Goal: Information Seeking & Learning: Learn about a topic

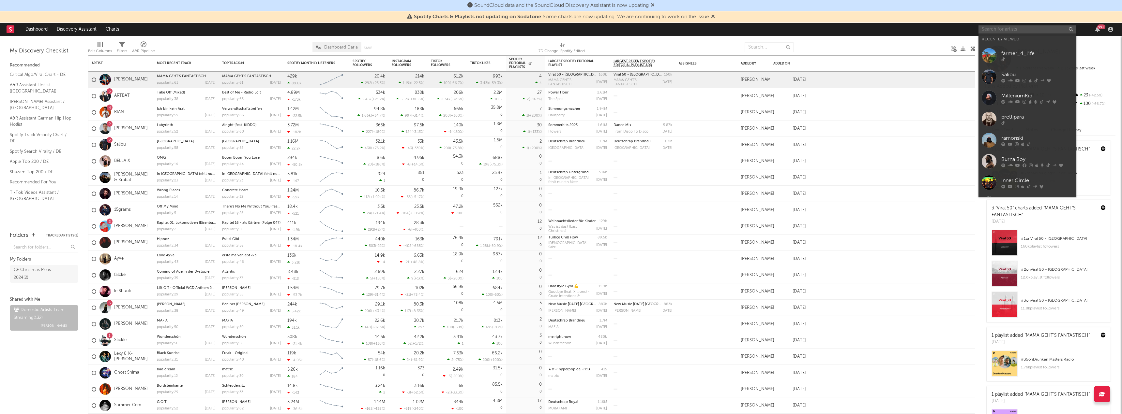
click at [992, 29] on input "text" at bounding box center [1027, 29] width 98 height 8
paste input "[URL][DOMAIN_NAME]"
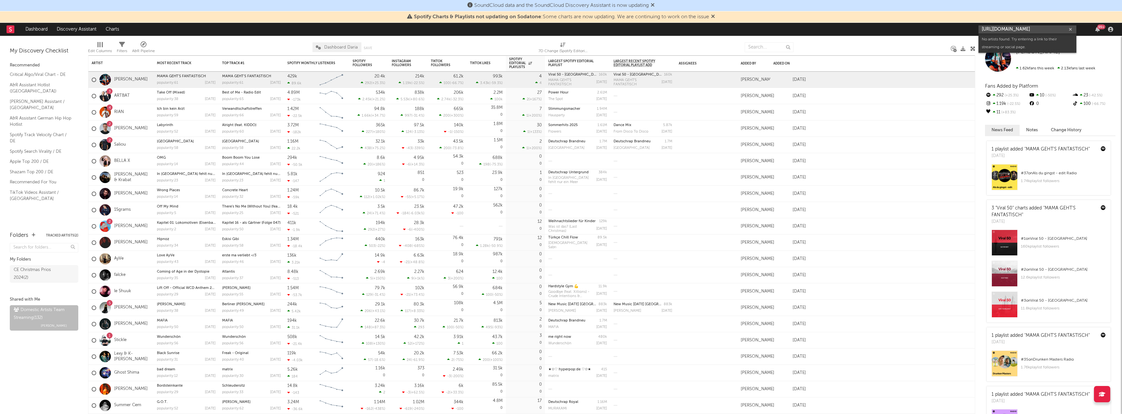
click at [989, 29] on input "[URL][DOMAIN_NAME]" at bounding box center [1027, 29] width 98 height 8
paste input "[DOMAIN_NAME][URL]"
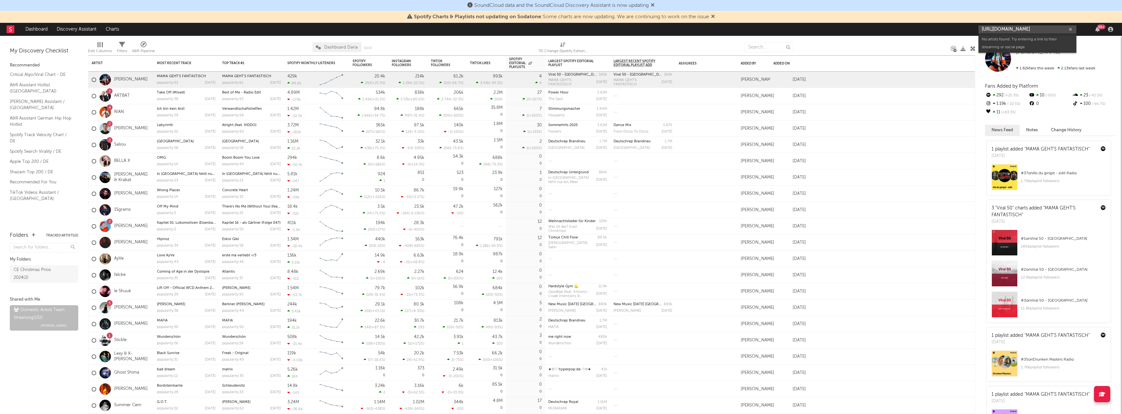
type input "[URL][DOMAIN_NAME]"
click at [1070, 29] on icon "button" at bounding box center [1070, 29] width 3 height 4
paste input "[URL][DOMAIN_NAME]"
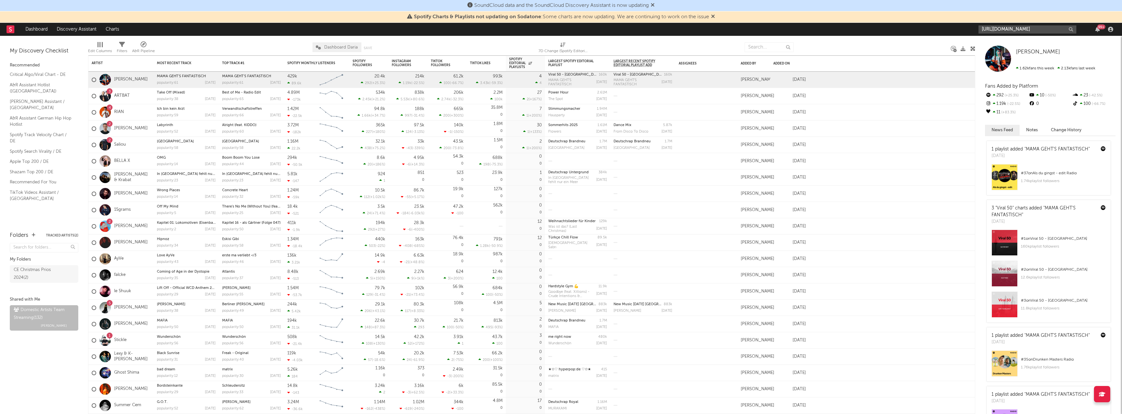
scroll to position [0, 1635]
click at [1042, 30] on input "[URL][DOMAIN_NAME]" at bounding box center [1027, 29] width 98 height 8
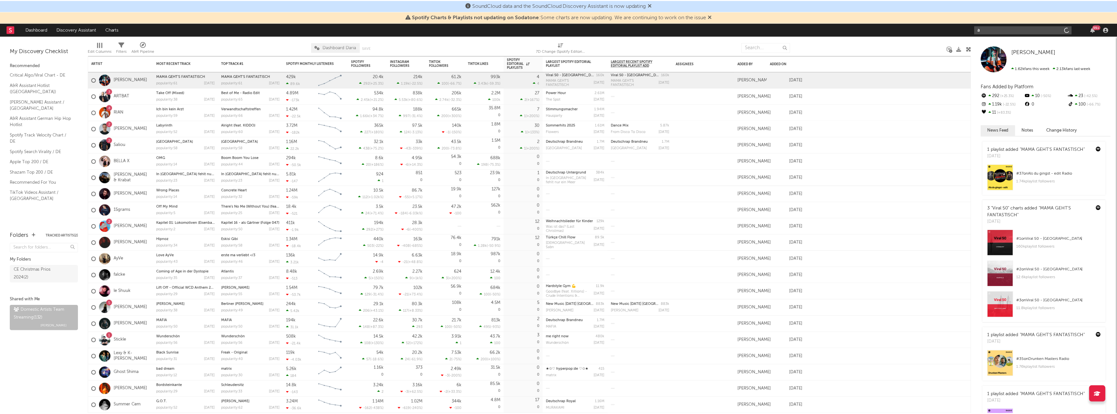
scroll to position [0, 0]
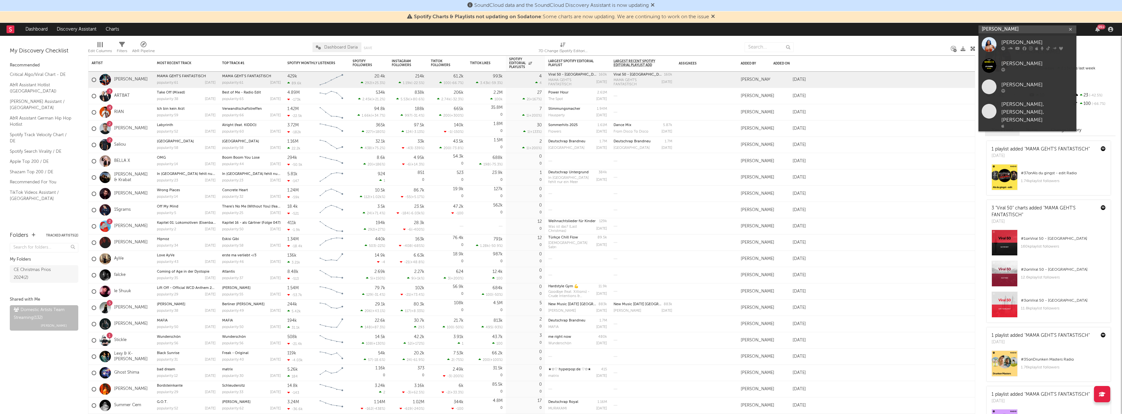
drag, startPoint x: 1041, startPoint y: 27, endPoint x: 1006, endPoint y: 27, distance: 34.9
click at [1006, 27] on input "[PERSON_NAME]" at bounding box center [1027, 29] width 98 height 8
type input "[PERSON_NAME]"
click at [1024, 41] on div "[PERSON_NAME]" at bounding box center [1037, 42] width 72 height 8
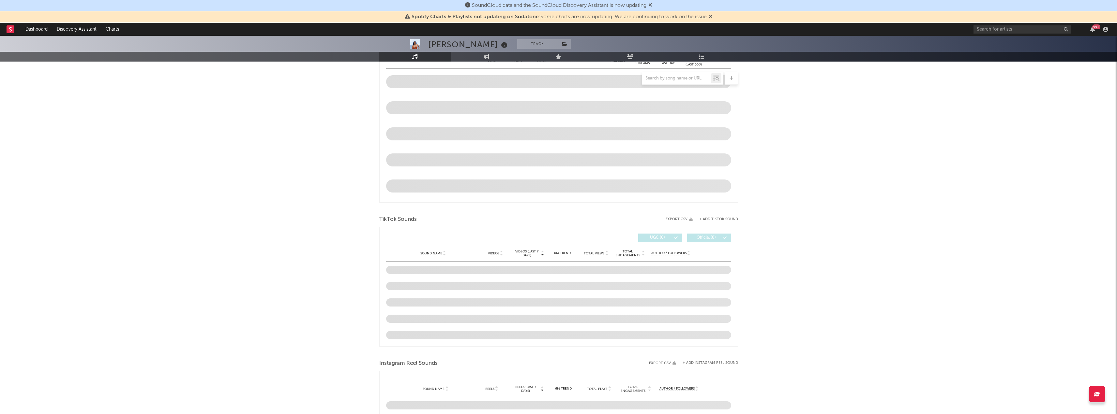
scroll to position [280, 0]
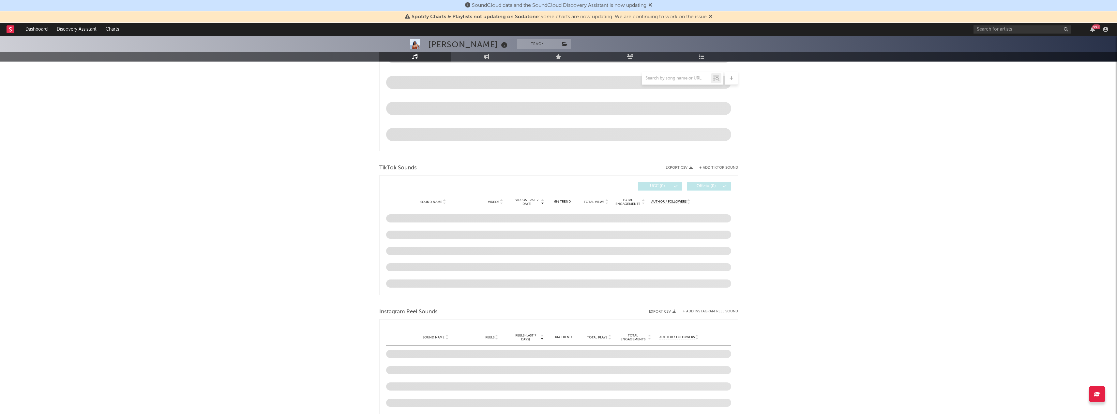
select select "6m"
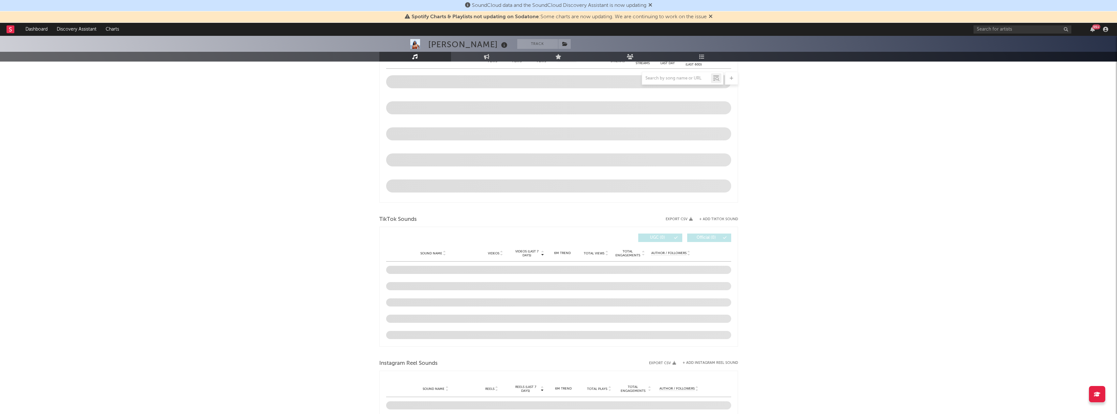
click at [788, 267] on div "[PERSON_NAME] Track France | R&B/Soul Edit Track Benchmark Summary 5.457.274 4.…" at bounding box center [558, 297] width 1117 height 1082
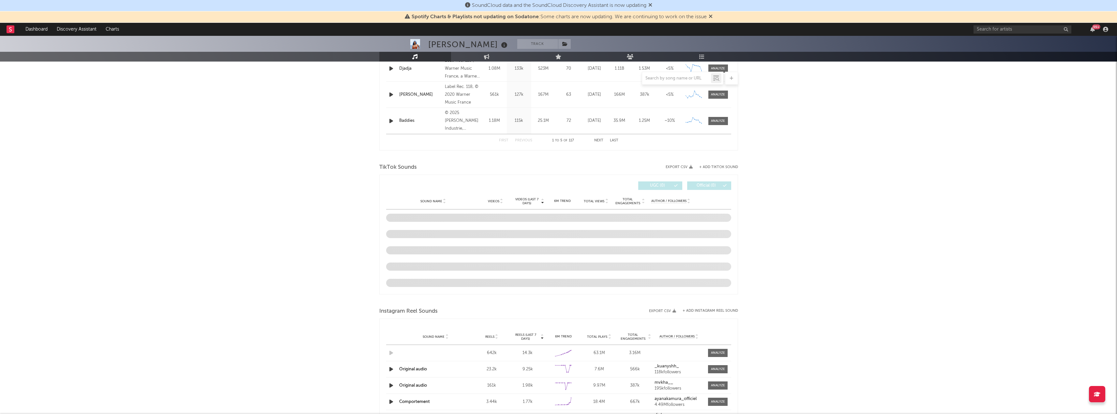
click at [802, 234] on div "[PERSON_NAME] Track France | R&B/Soul Edit Track Benchmark Summary 5.457.274 4.…" at bounding box center [558, 251] width 1117 height 1121
click at [672, 77] on input "text" at bounding box center [676, 78] width 69 height 5
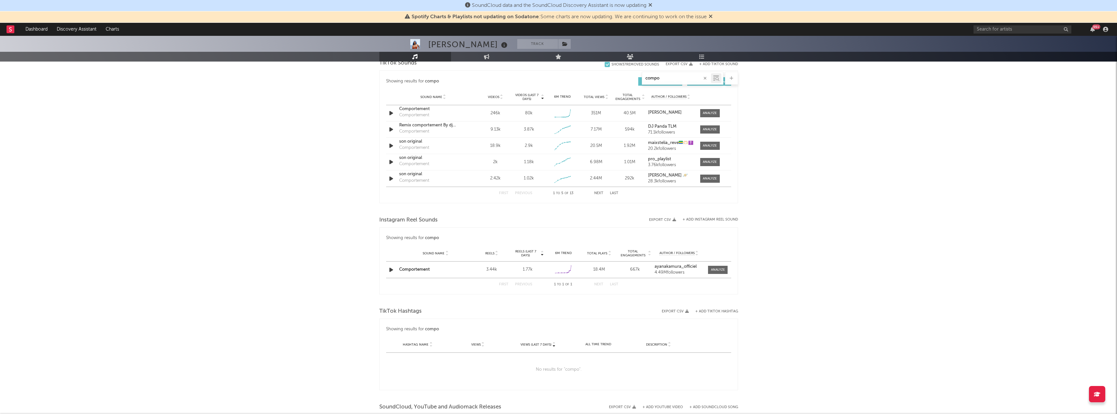
type input "compo"
click at [795, 344] on div "[PERSON_NAME] Track France | R&B/Soul Edit Track Benchmark Summary 5.457.274 4.…" at bounding box center [558, 150] width 1117 height 919
click at [719, 271] on div at bounding box center [718, 270] width 14 height 5
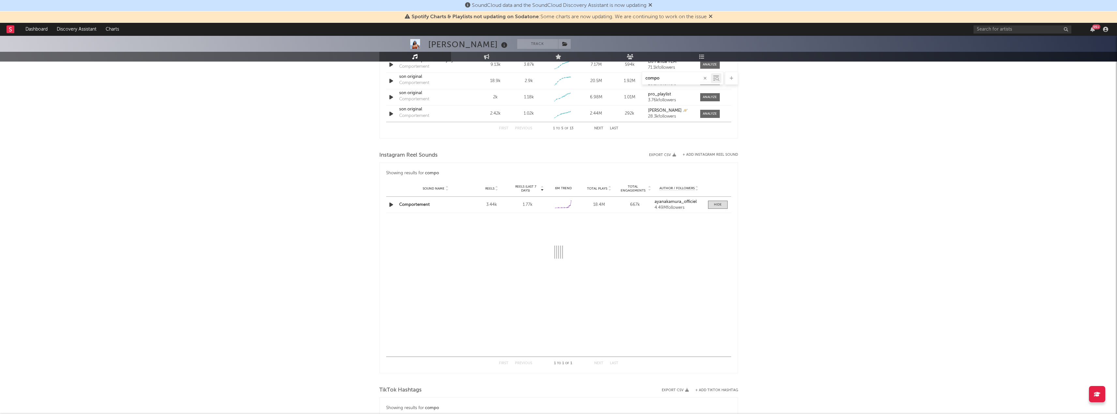
scroll to position [410, 0]
select select "6m"
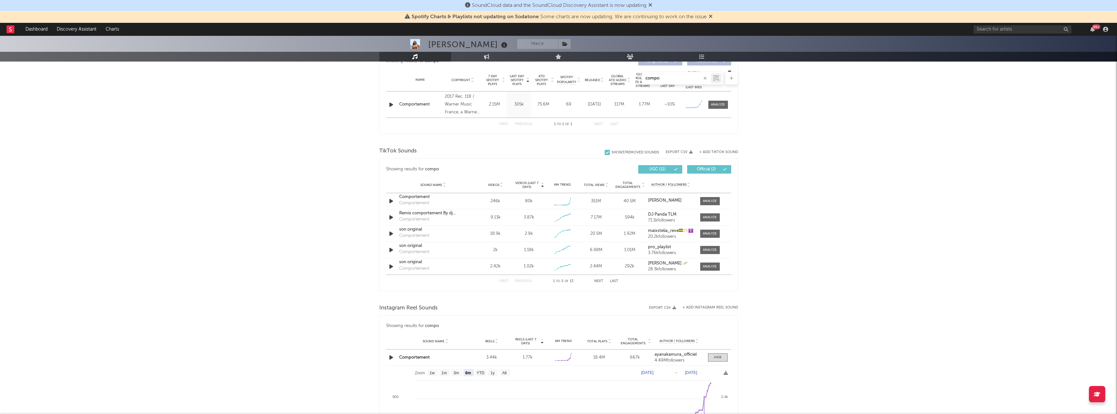
scroll to position [247, 0]
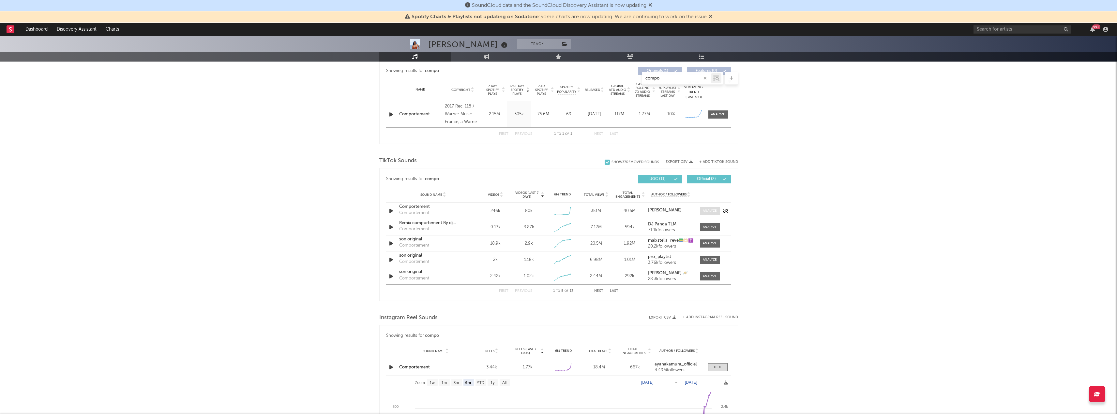
click at [707, 212] on div at bounding box center [710, 211] width 14 height 5
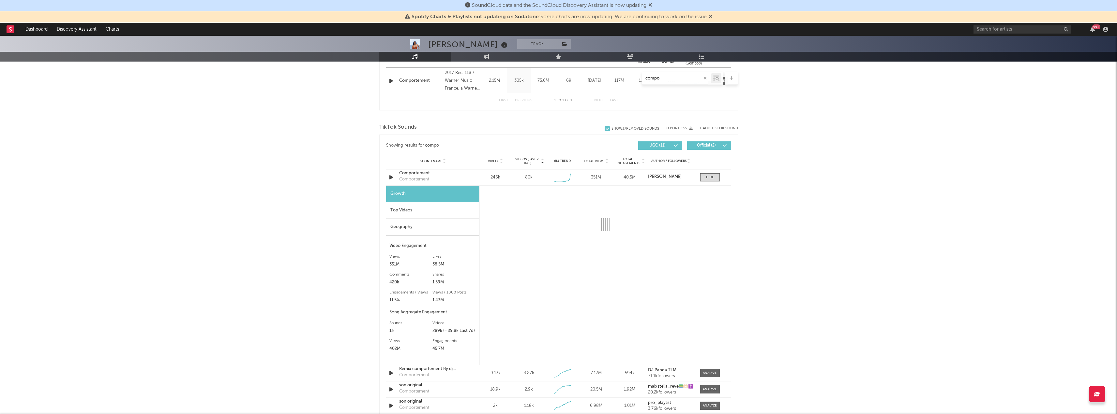
scroll to position [312, 0]
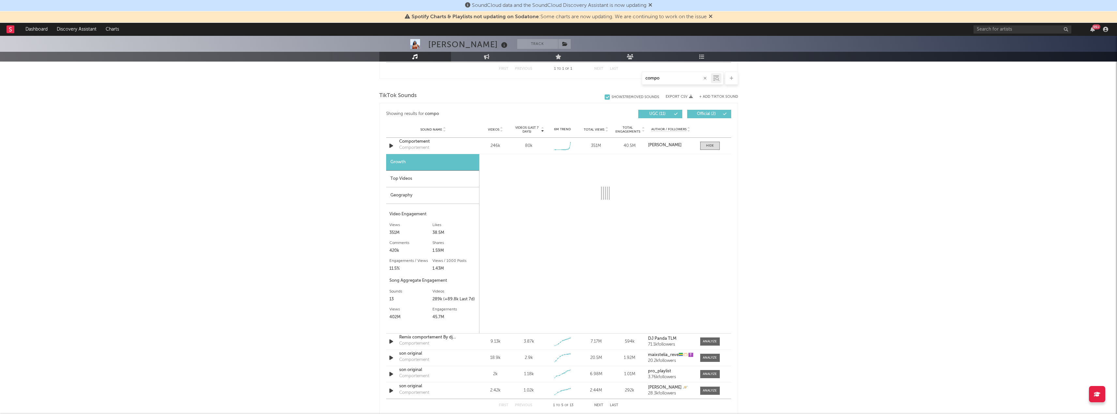
click at [868, 377] on div "[PERSON_NAME] Track France | R&B/Soul Edit Track Benchmark Summary 5.457.274 4.…" at bounding box center [558, 328] width 1117 height 1210
click at [710, 141] on div "Sound Name Comportement Comportement Videos 246k Videos (last 7 days) 80k Weekl…" at bounding box center [558, 146] width 345 height 16
click at [709, 144] on div at bounding box center [710, 145] width 8 height 5
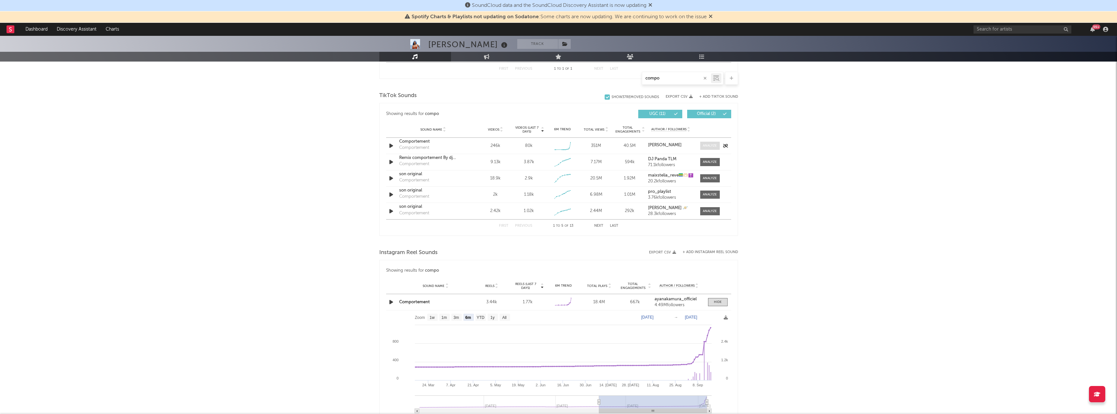
click at [709, 145] on div at bounding box center [710, 145] width 14 height 5
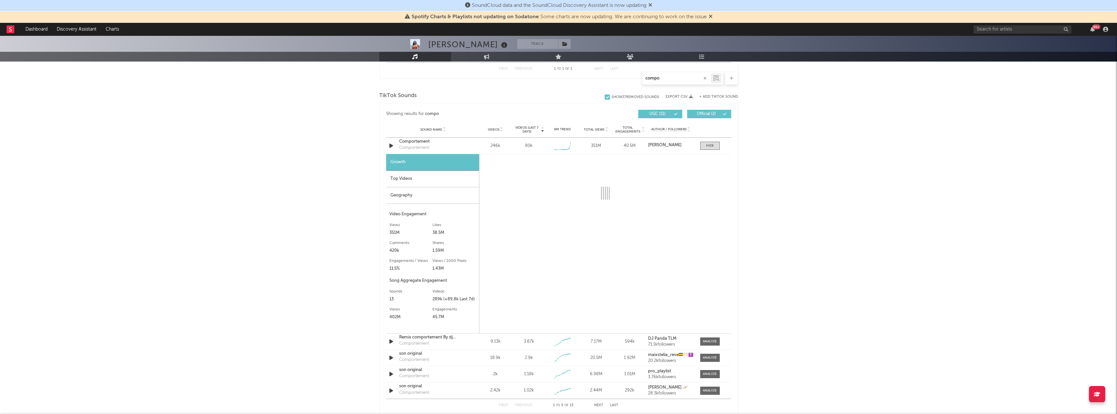
click at [387, 184] on div "Top Videos" at bounding box center [432, 179] width 93 height 17
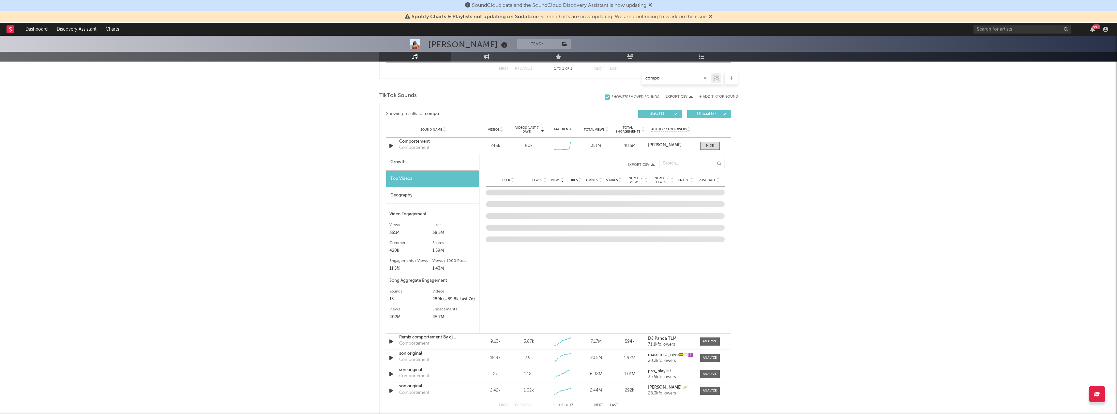
click at [441, 169] on div "Growth" at bounding box center [432, 162] width 93 height 17
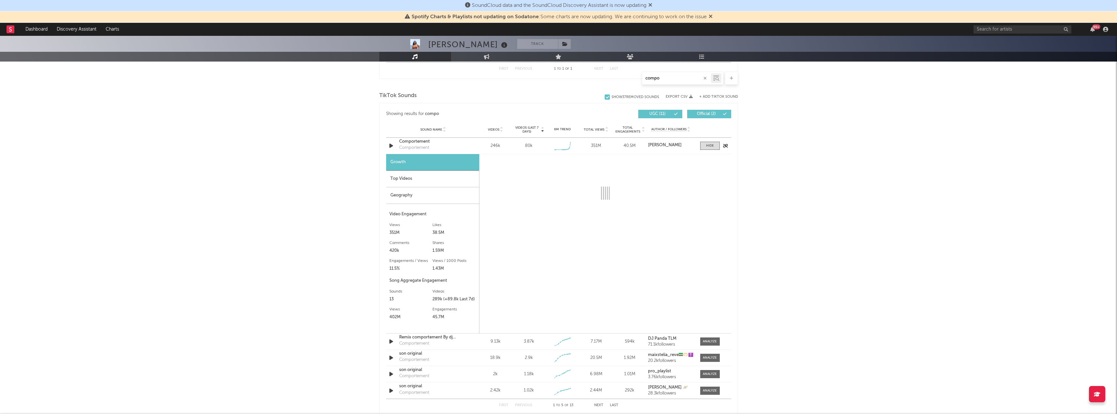
select select "6m"
